Goal: Entertainment & Leisure: Consume media (video, audio)

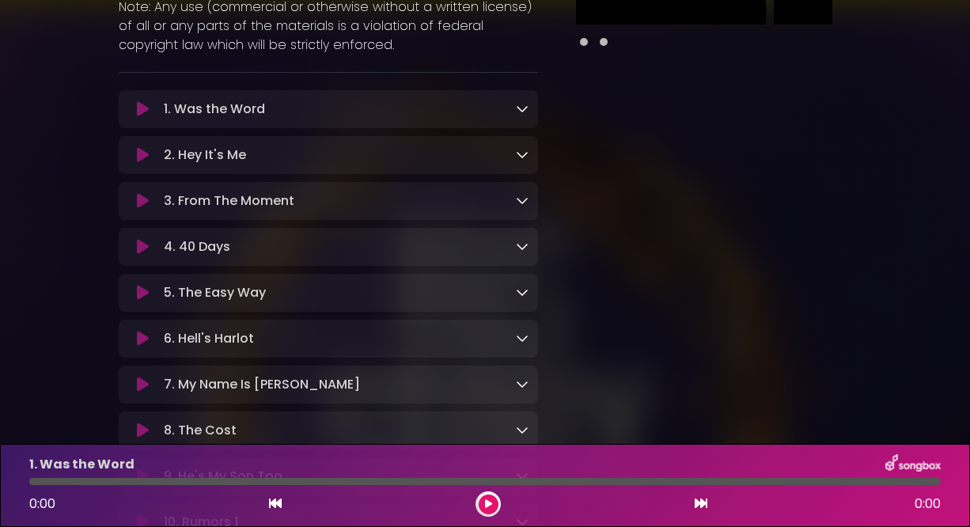
scroll to position [316, 0]
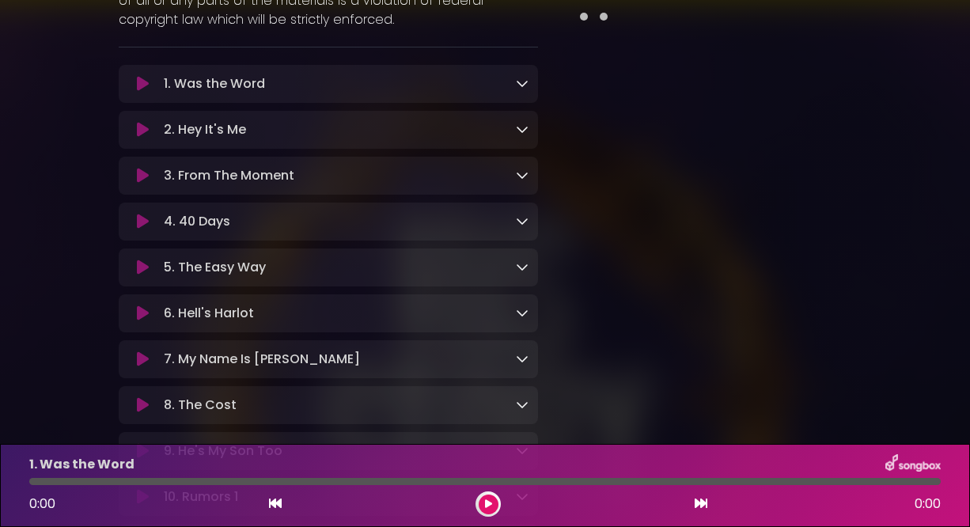
click at [142, 175] on icon at bounding box center [143, 176] width 12 height 16
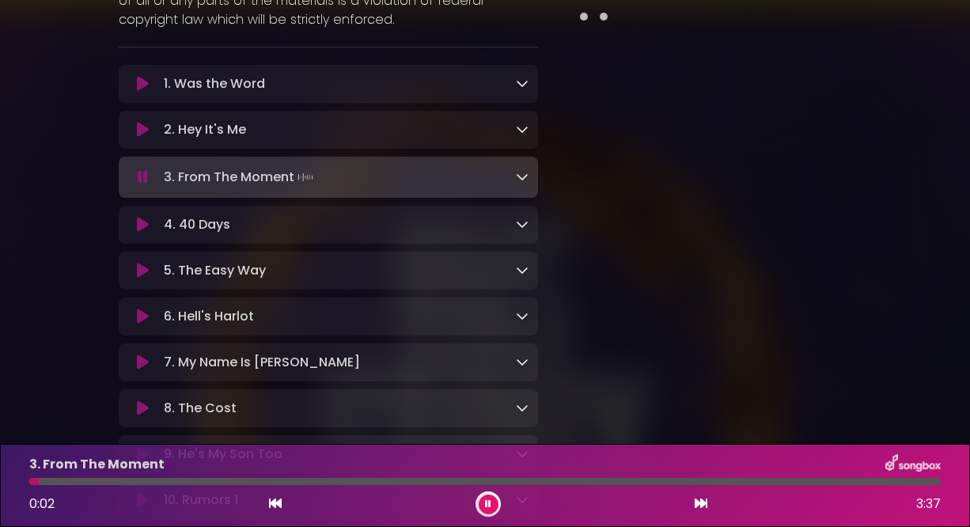
click at [244, 188] on p "3. From The Moment Loading Track..." at bounding box center [240, 177] width 153 height 22
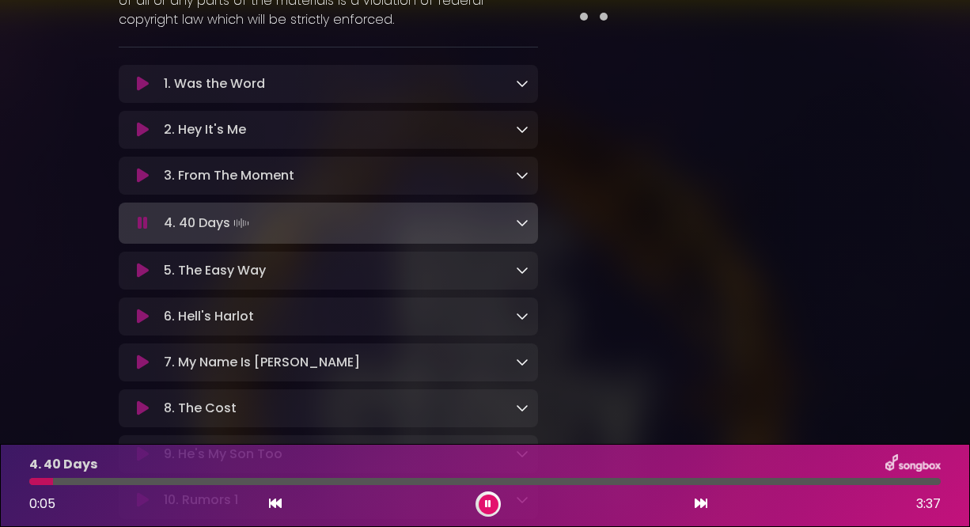
click at [490, 509] on button at bounding box center [489, 504] width 20 height 20
